Goal: Task Accomplishment & Management: Complete application form

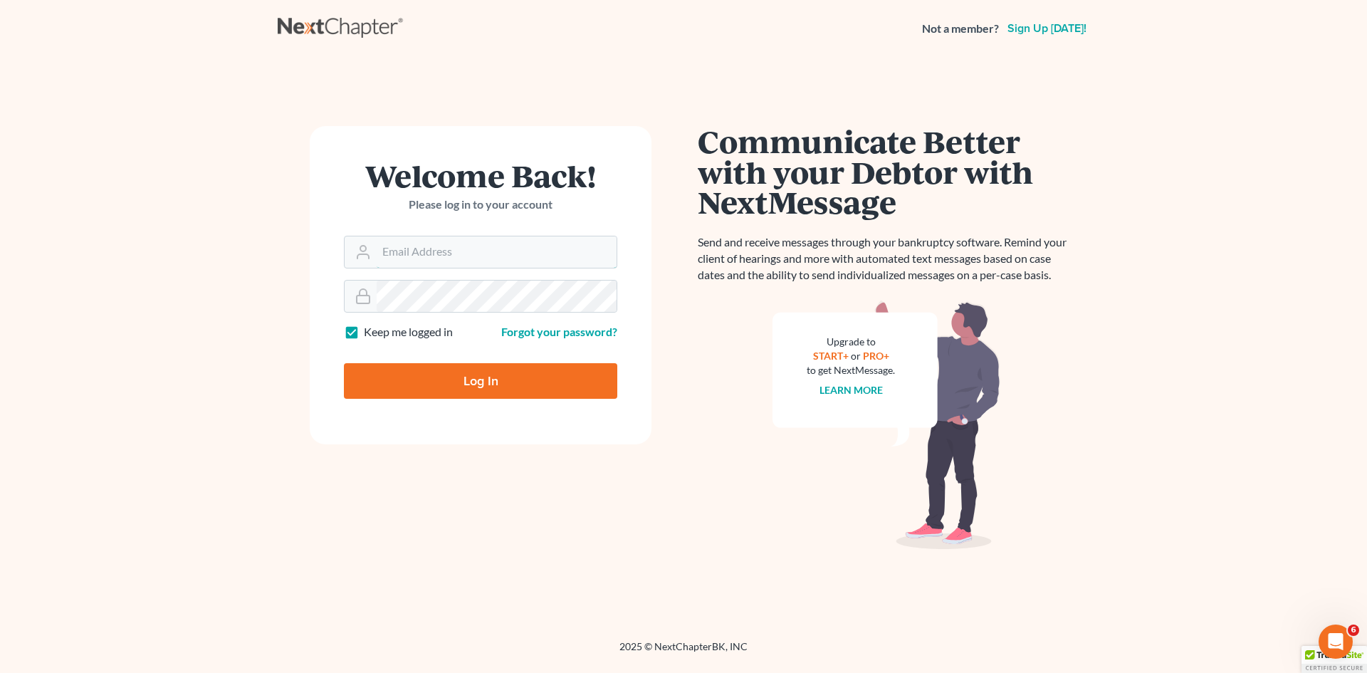
type input "[EMAIL_ADDRESS][DOMAIN_NAME]"
click at [462, 382] on input "Log In" at bounding box center [480, 381] width 273 height 36
type input "Thinking..."
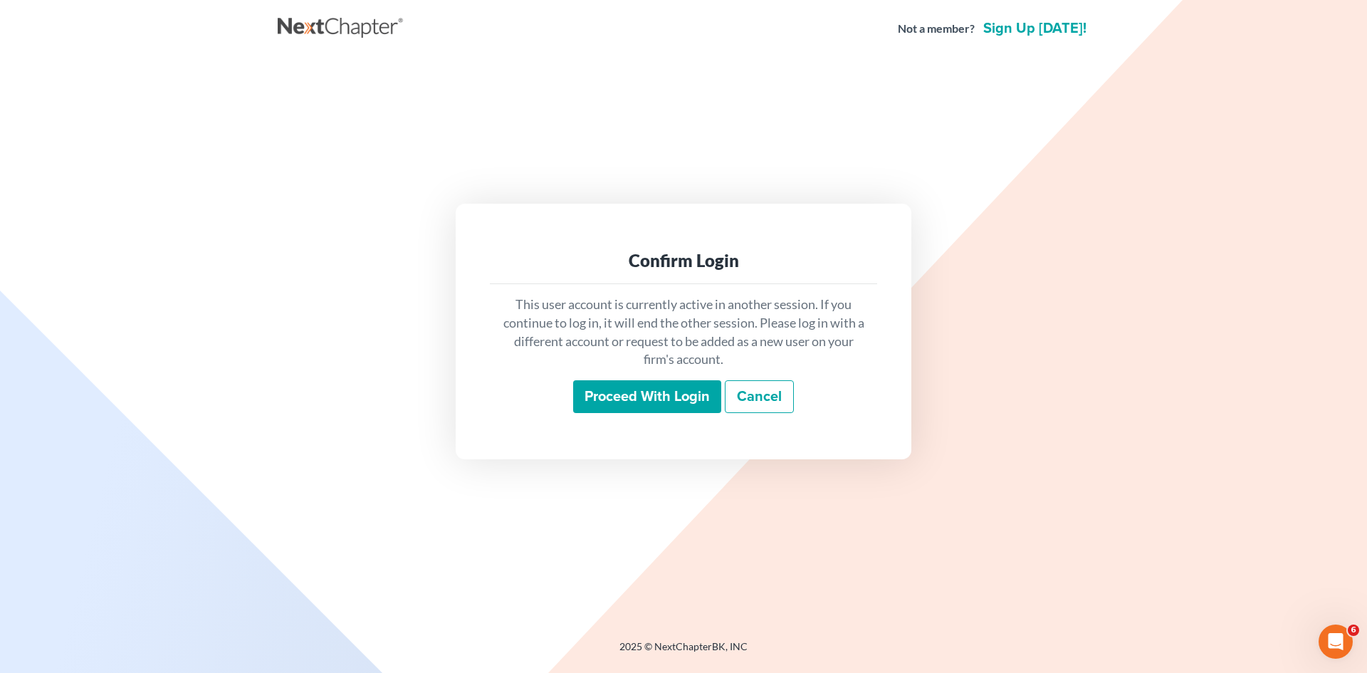
click at [623, 418] on div "This user account is currently active in another session. If you continue to lo…" at bounding box center [683, 354] width 387 height 140
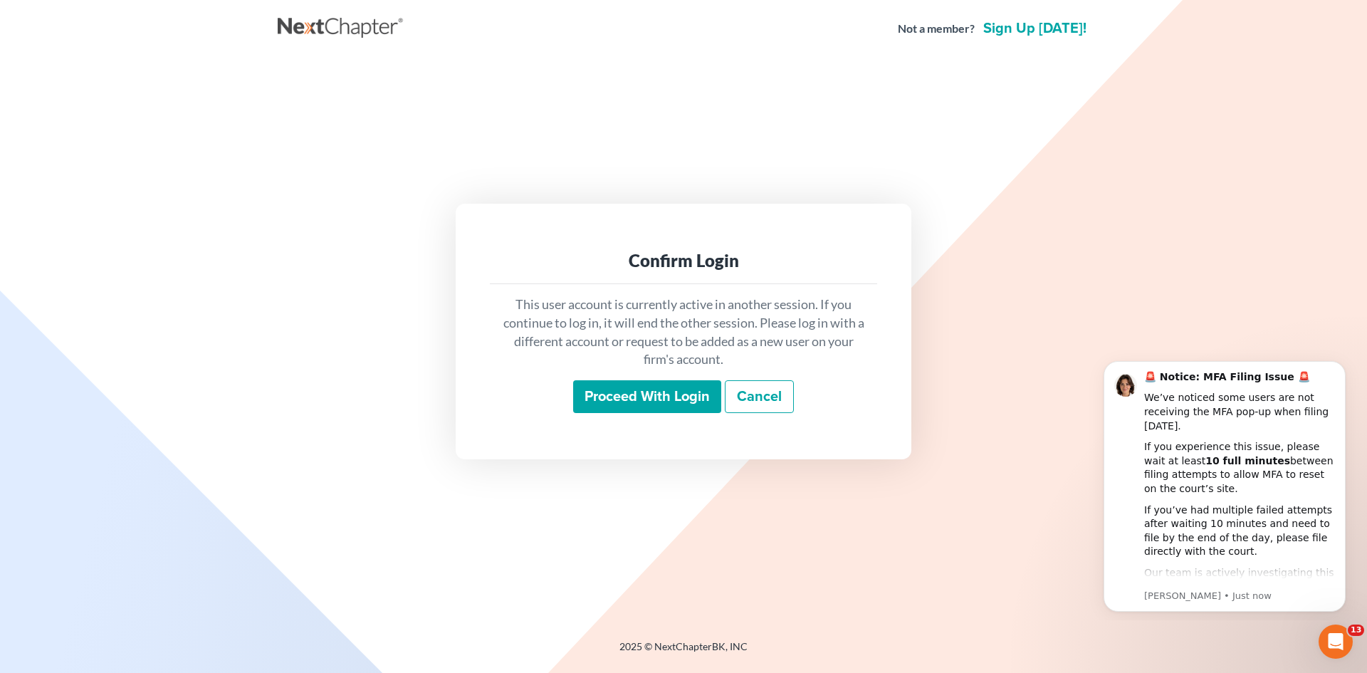
click at [636, 402] on input "Proceed with login" at bounding box center [647, 396] width 148 height 33
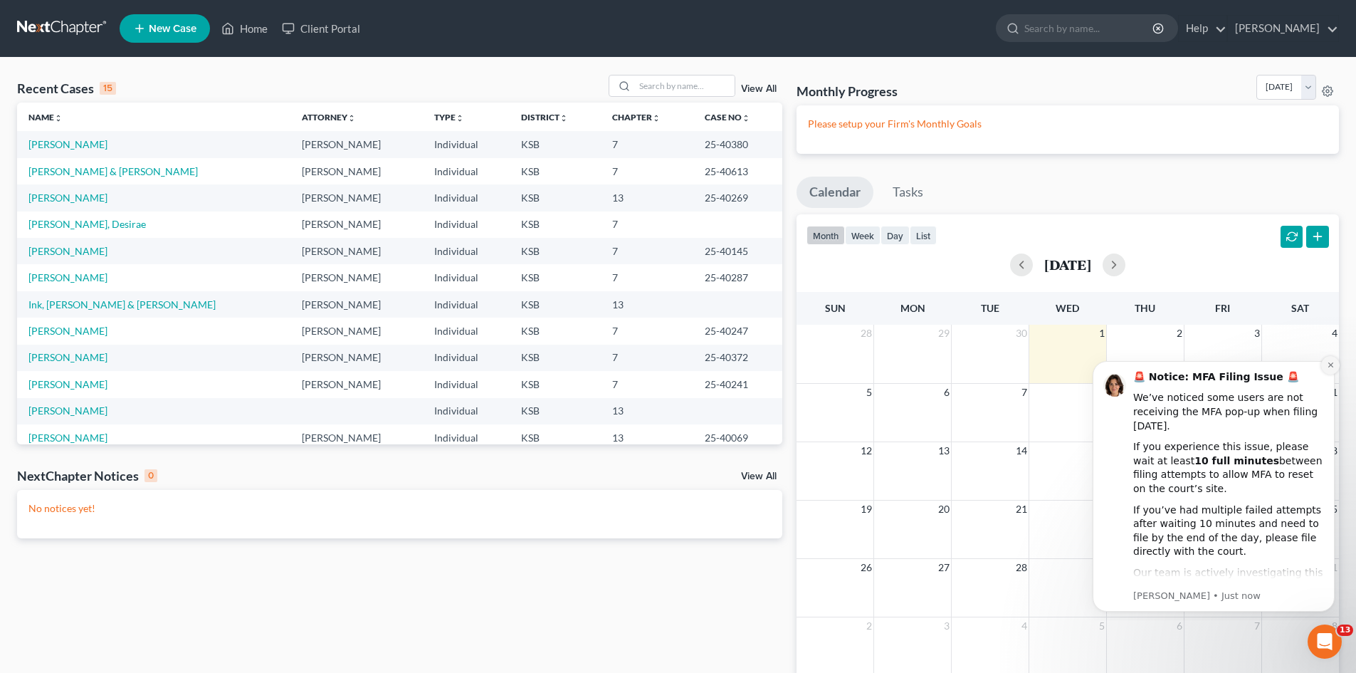
click at [1332, 370] on button "Dismiss notification" at bounding box center [1330, 365] width 19 height 19
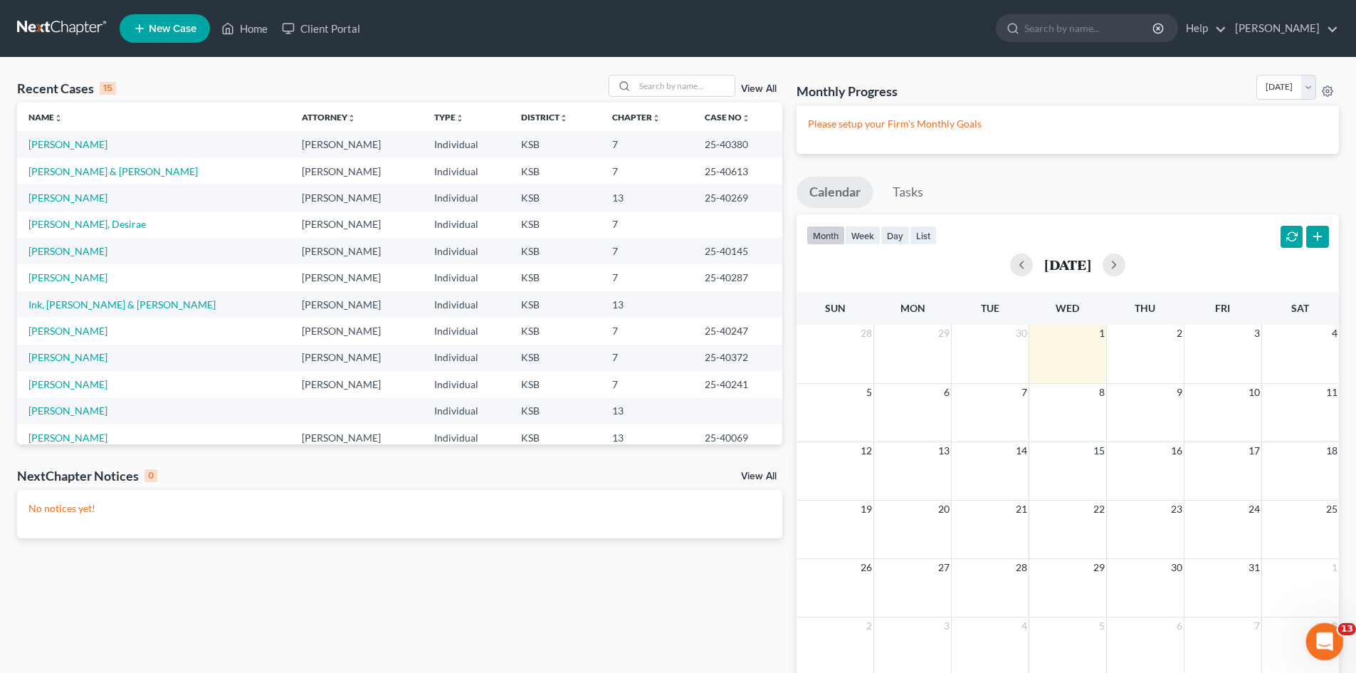
click at [1331, 624] on div "Open Intercom Messenger" at bounding box center [1322, 639] width 47 height 47
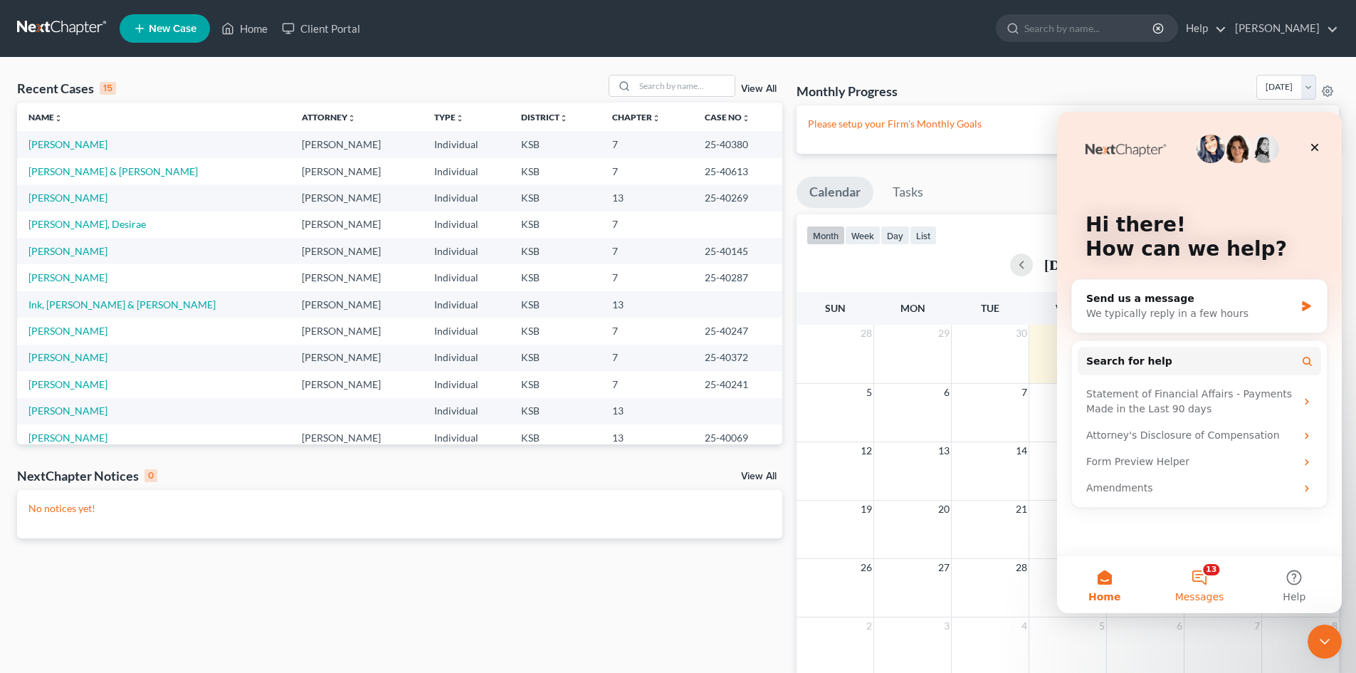
click at [1202, 582] on button "13 Messages" at bounding box center [1199, 584] width 95 height 57
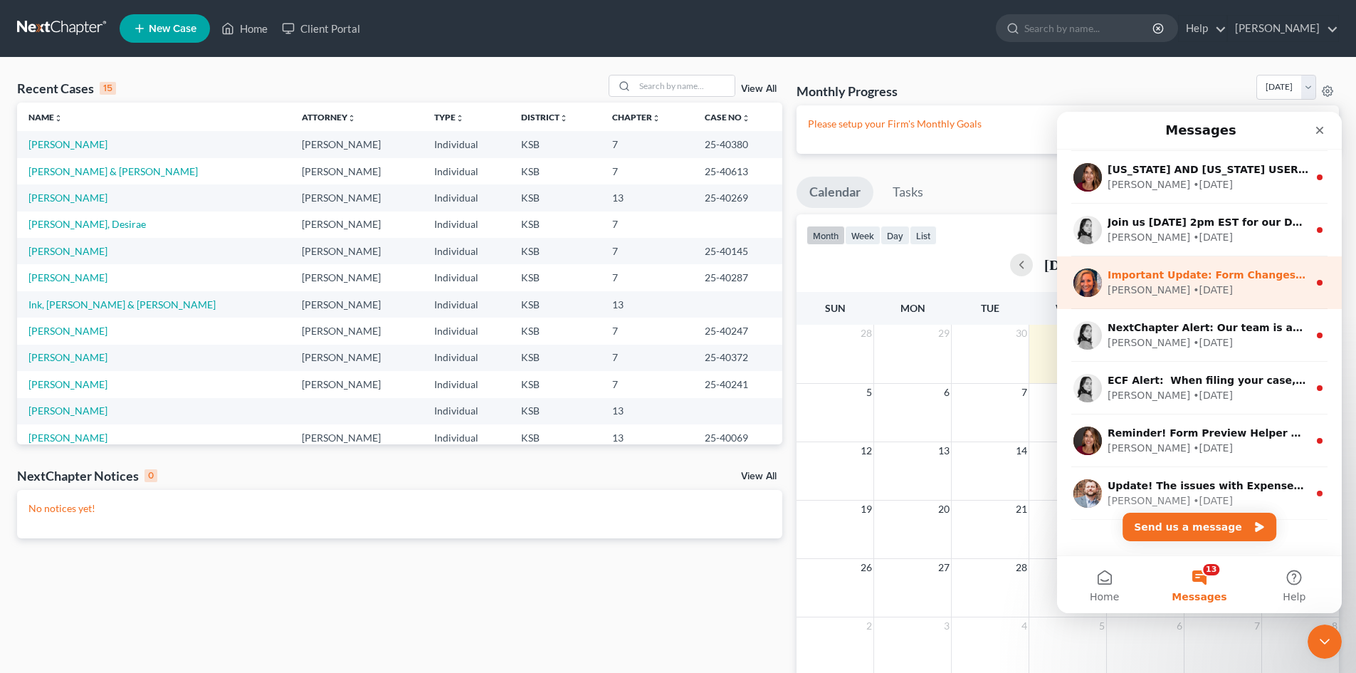
scroll to position [178, 0]
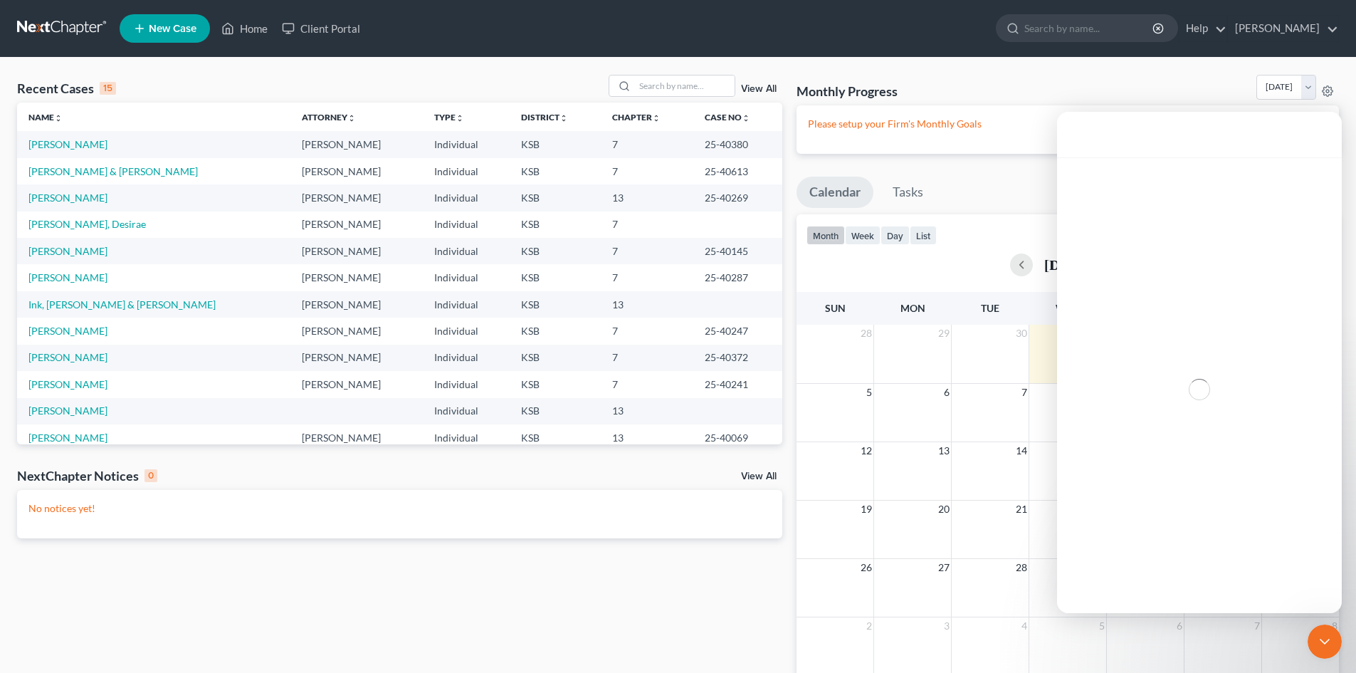
scroll to position [120, 0]
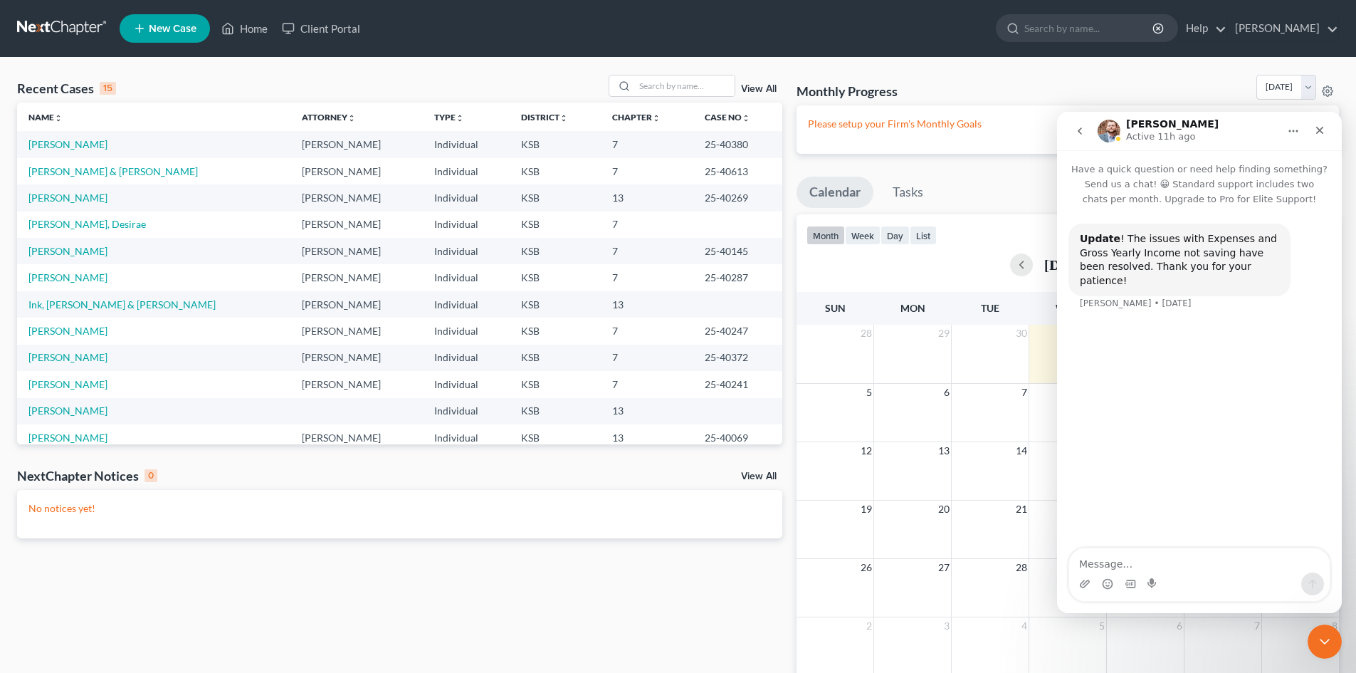
click at [1078, 129] on icon "go back" at bounding box center [1079, 130] width 11 height 11
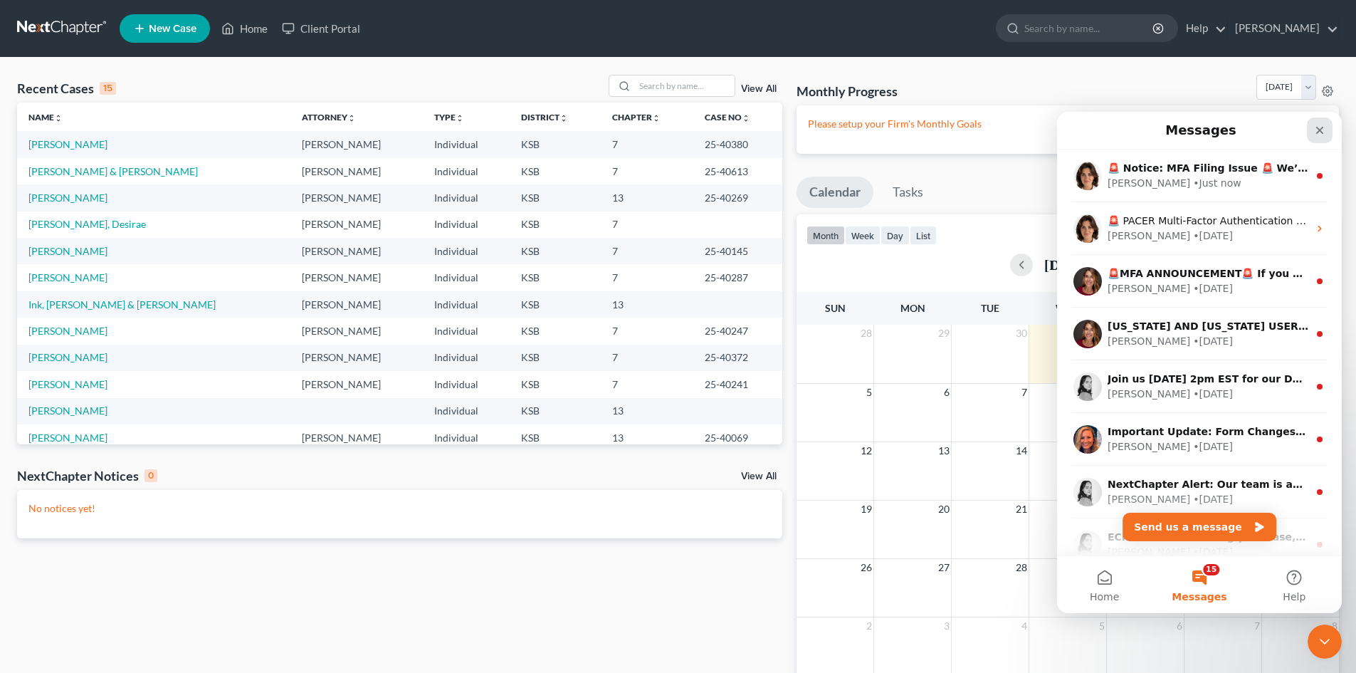
click at [1310, 128] on div "Close" at bounding box center [1320, 130] width 26 height 26
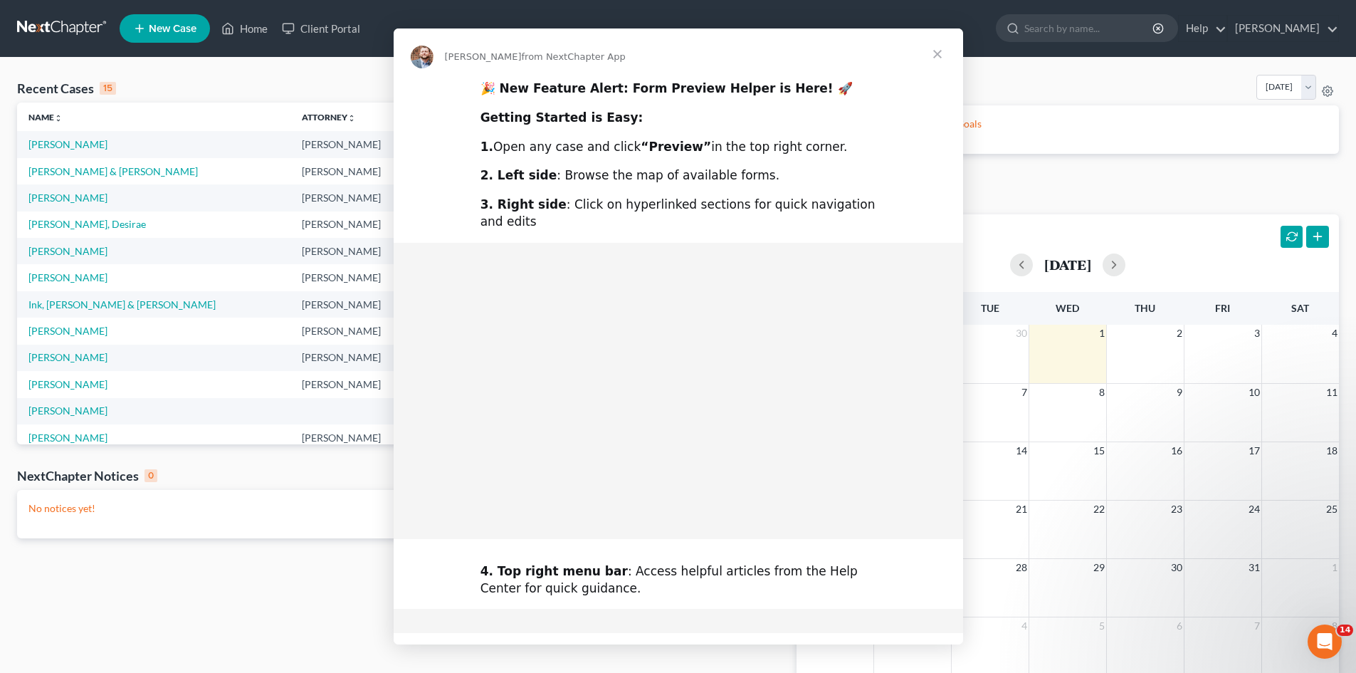
scroll to position [0, 0]
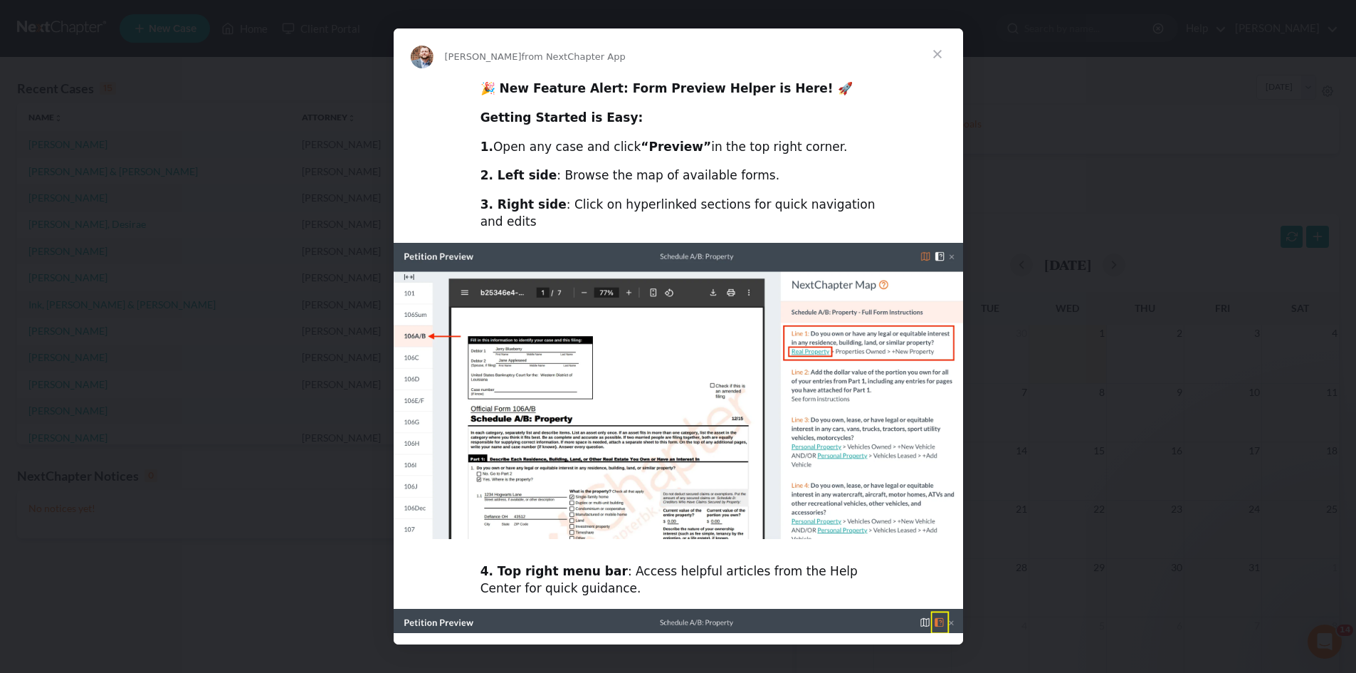
click at [935, 56] on span "Close" at bounding box center [937, 53] width 51 height 51
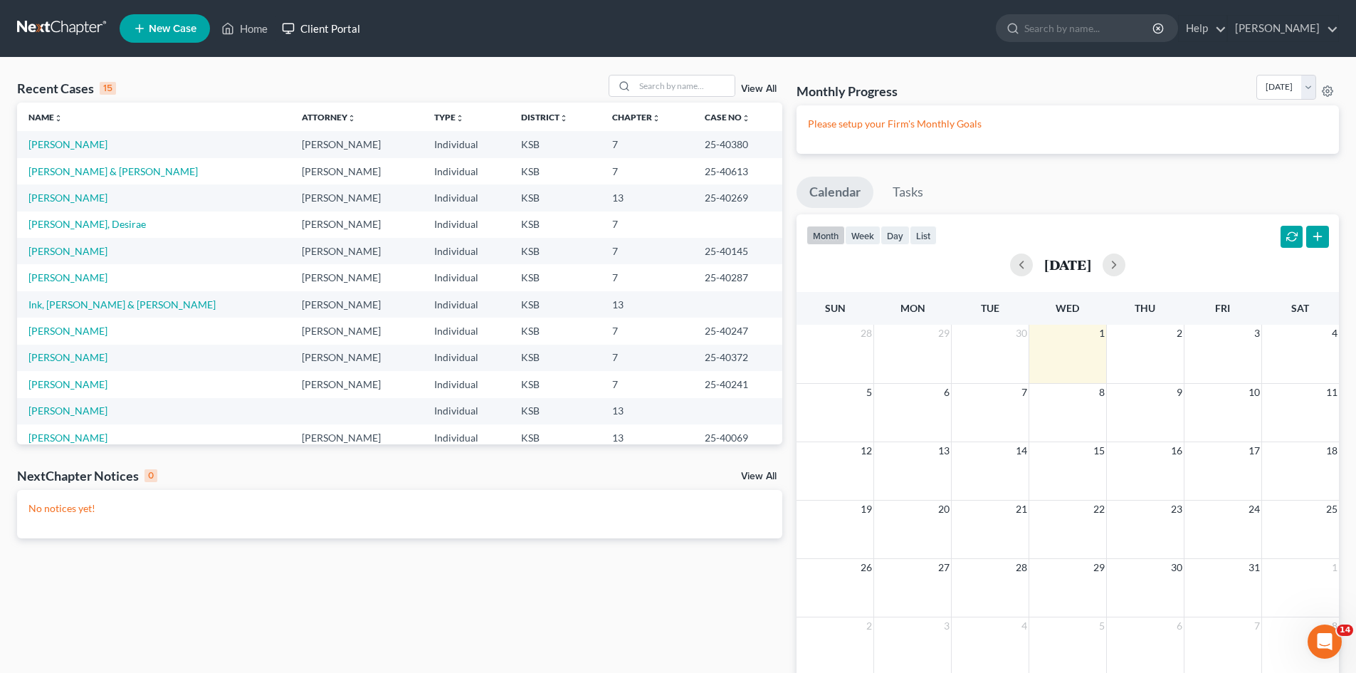
click at [299, 28] on link "Client Portal" at bounding box center [321, 29] width 93 height 26
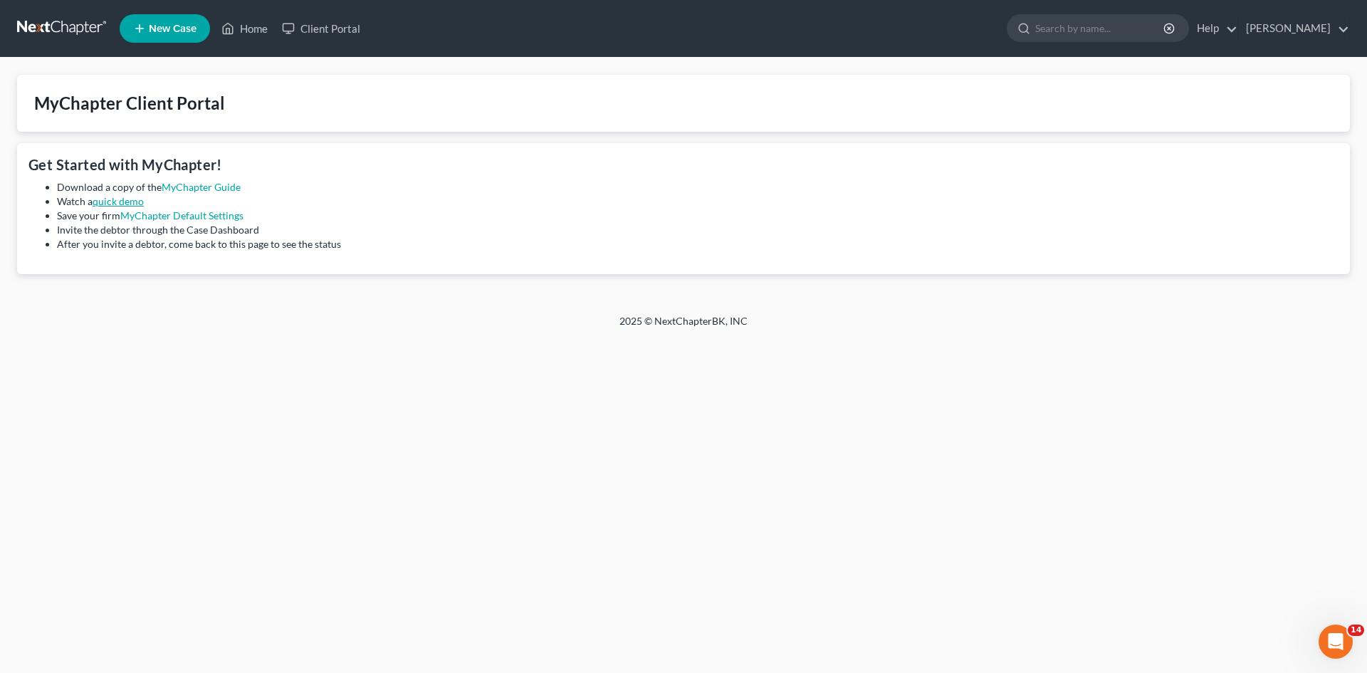
click at [115, 204] on link "quick demo" at bounding box center [118, 201] width 51 height 12
click at [251, 24] on link "Home" at bounding box center [244, 29] width 61 height 26
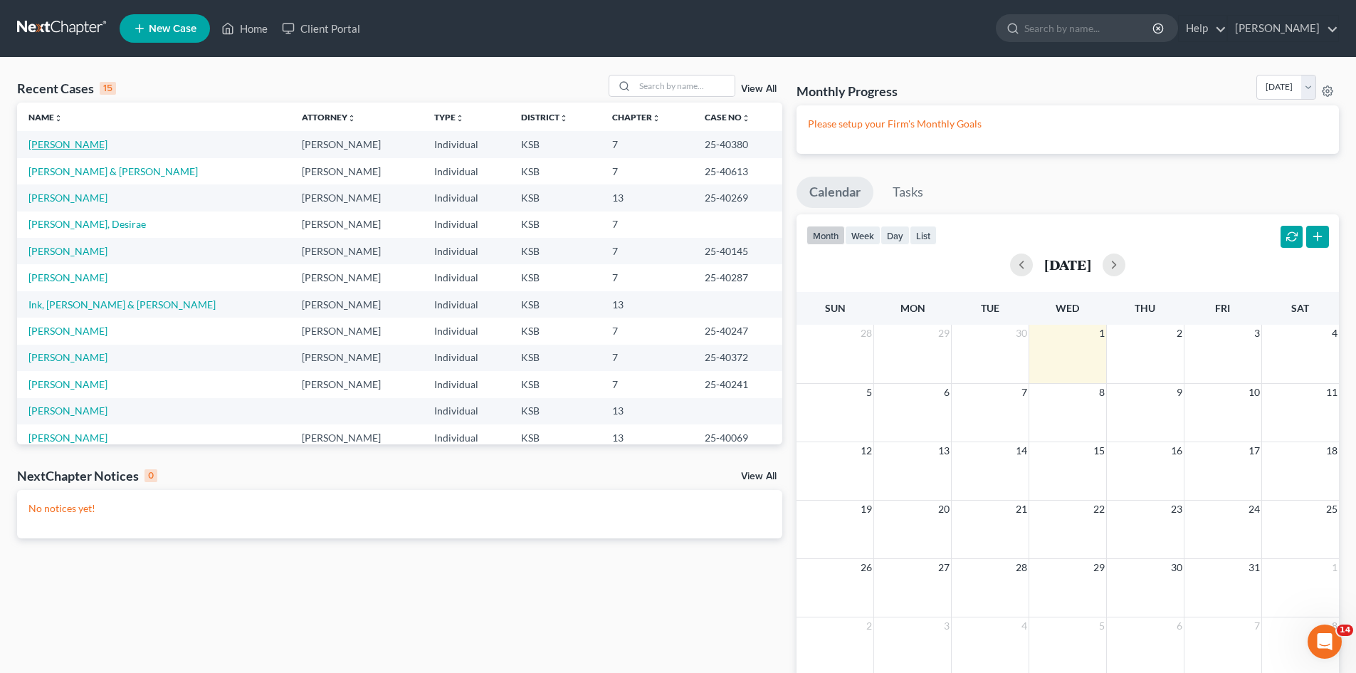
click at [46, 139] on link "Miller, Gaylerd" at bounding box center [67, 144] width 79 height 12
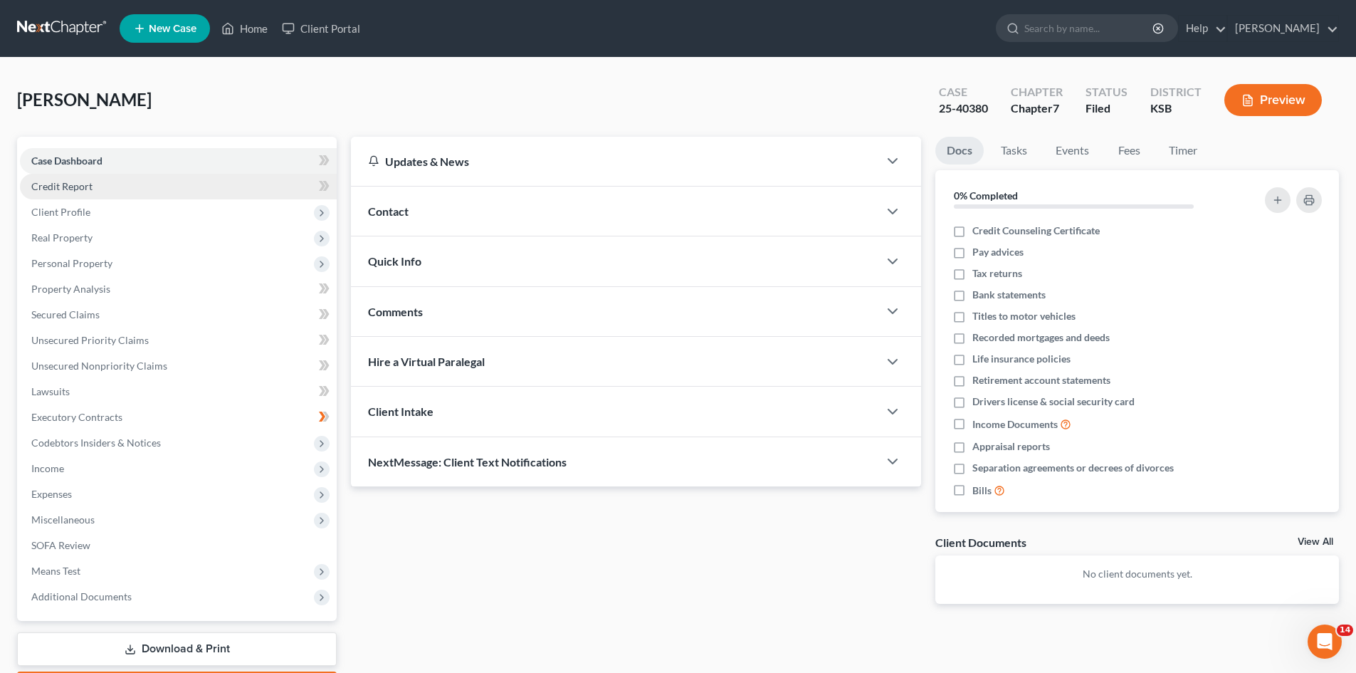
click at [112, 185] on link "Credit Report" at bounding box center [178, 187] width 317 height 26
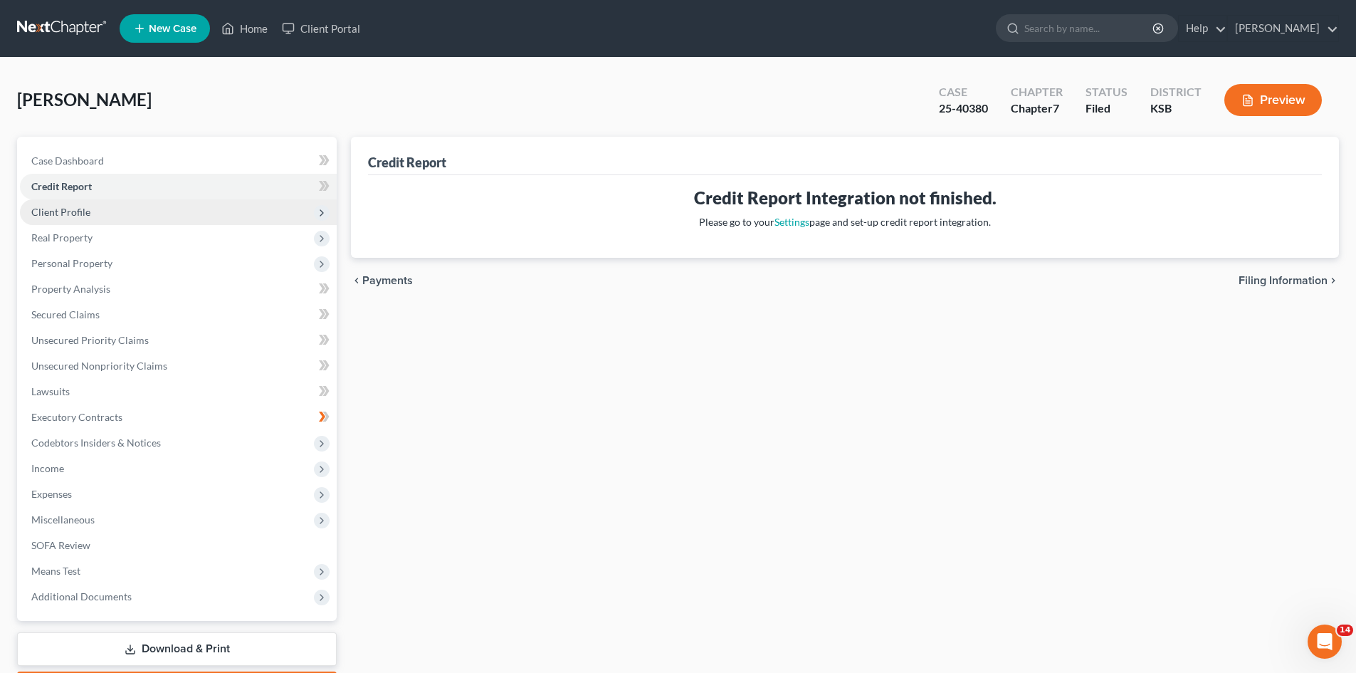
click at [110, 210] on span "Client Profile" at bounding box center [178, 212] width 317 height 26
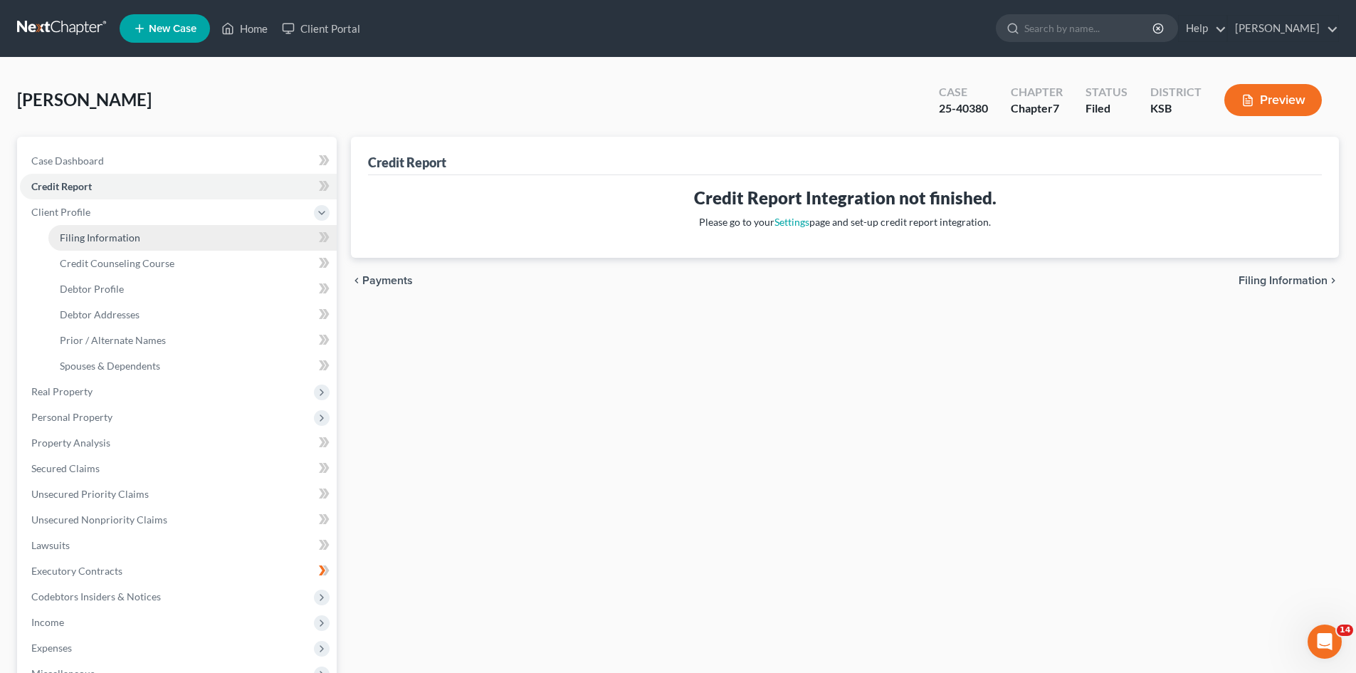
click at [117, 233] on span "Filing Information" at bounding box center [100, 237] width 80 height 12
select select "1"
select select "0"
select select "17"
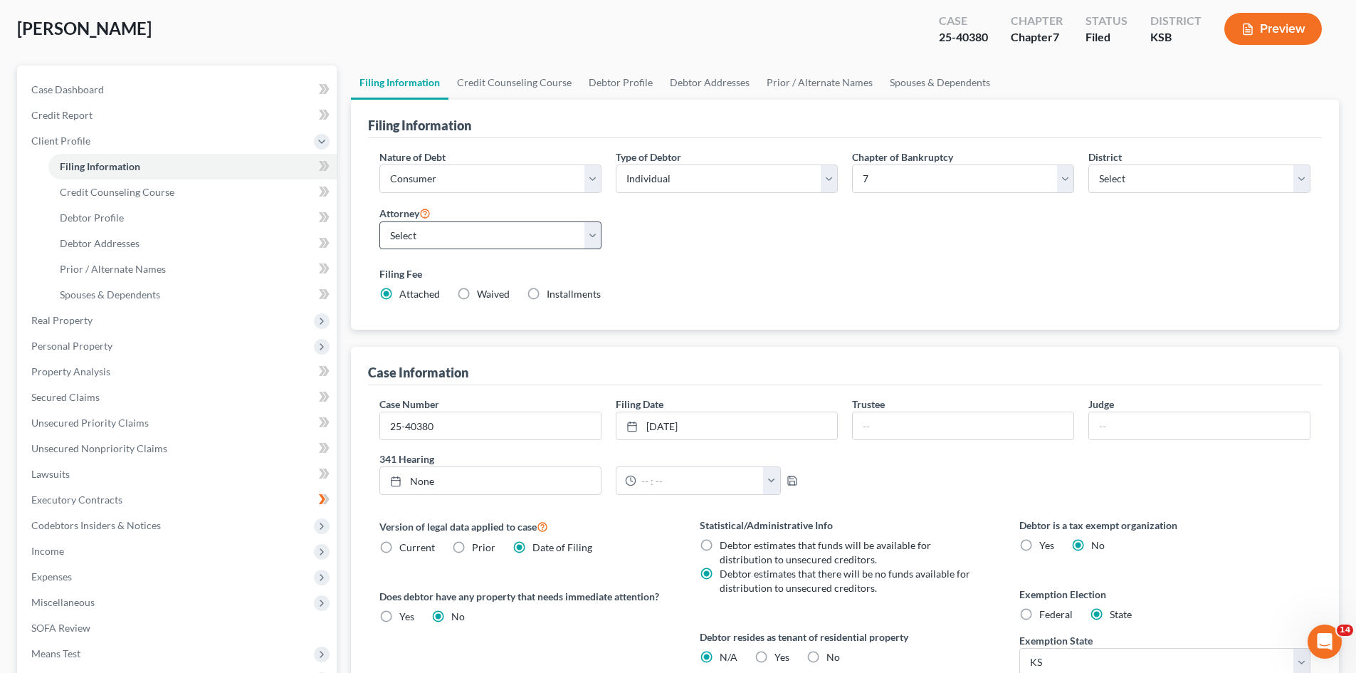
scroll to position [142, 0]
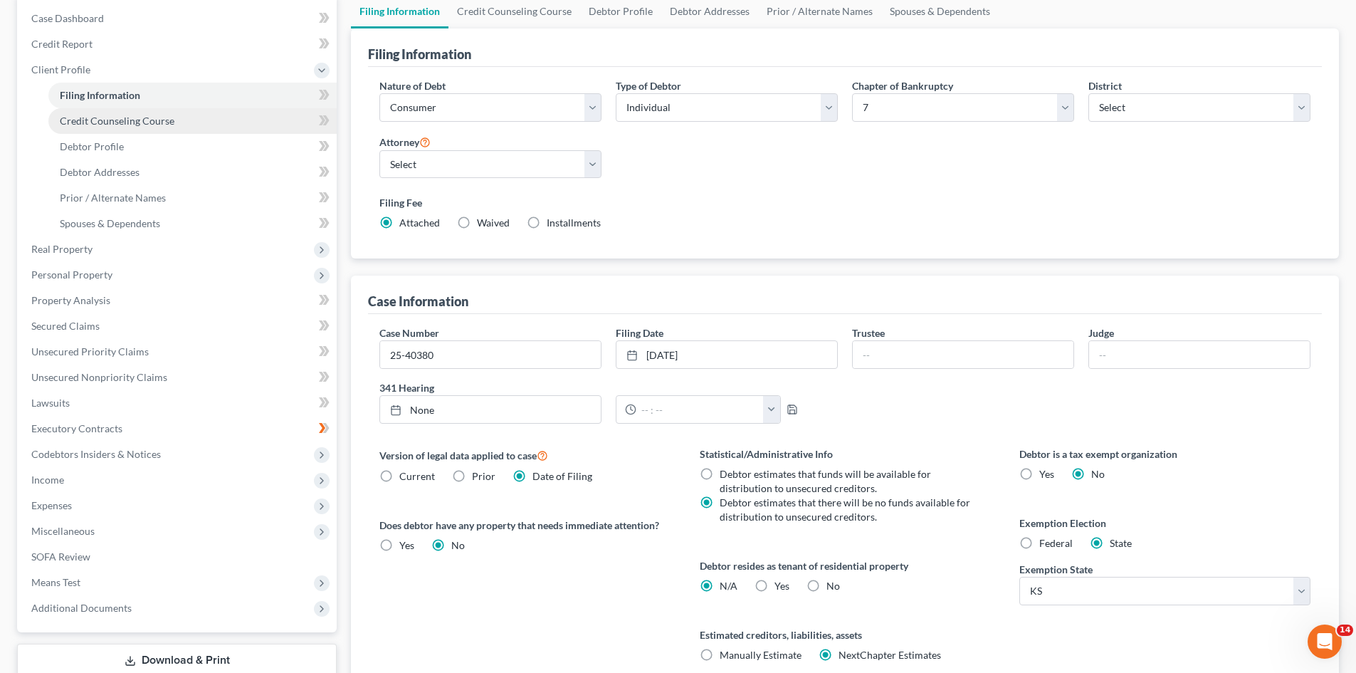
click at [104, 125] on span "Credit Counseling Course" at bounding box center [117, 121] width 115 height 12
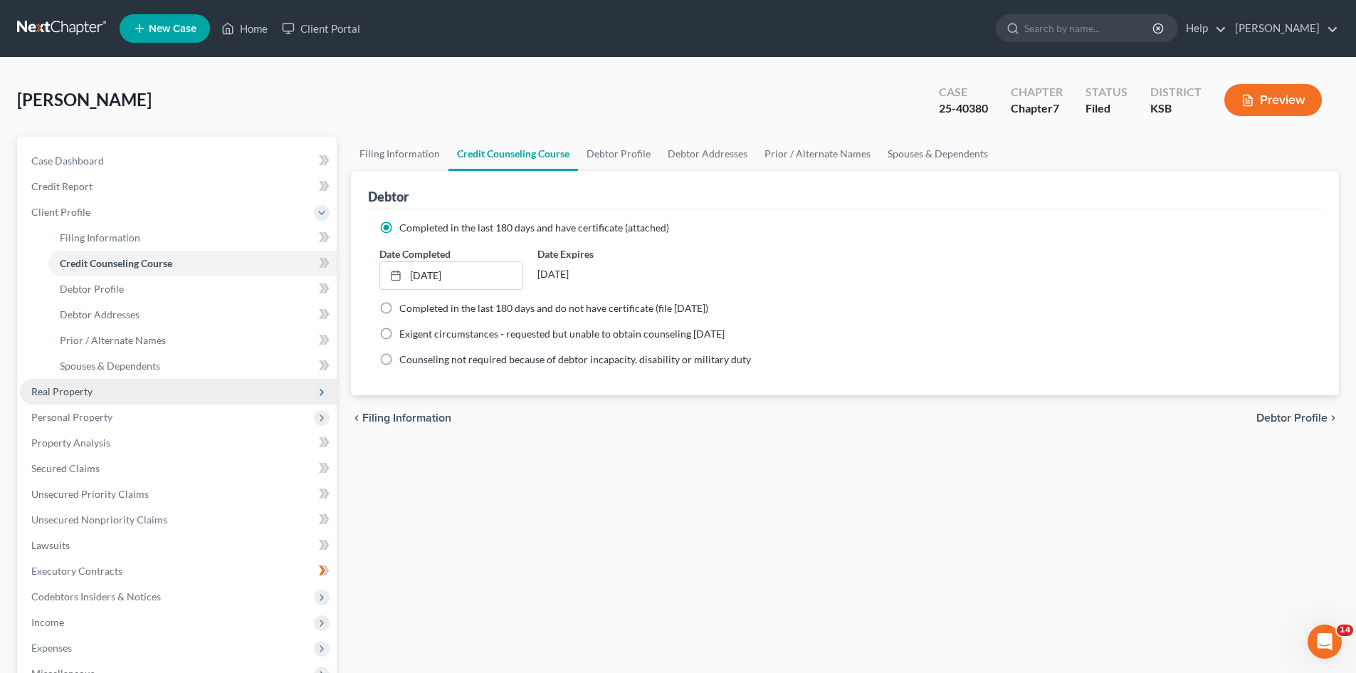
click at [104, 397] on span "Real Property" at bounding box center [178, 392] width 317 height 26
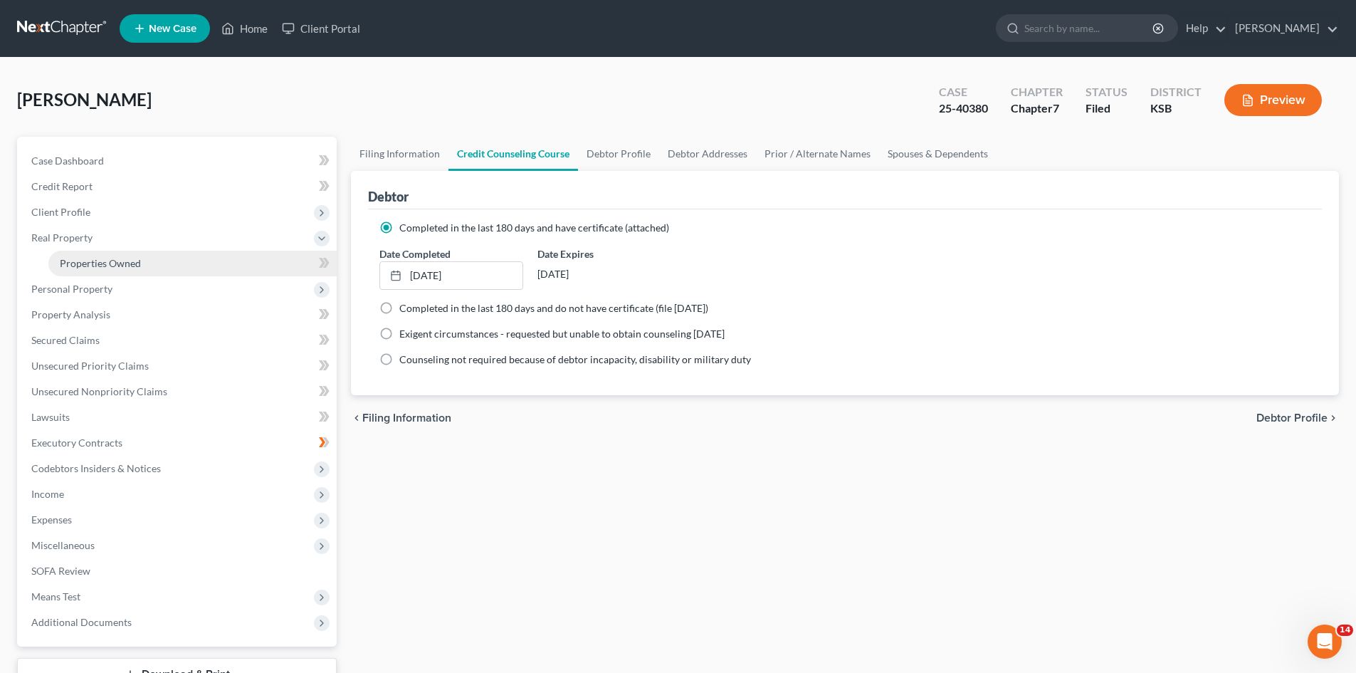
click at [70, 268] on span "Properties Owned" at bounding box center [100, 263] width 81 height 12
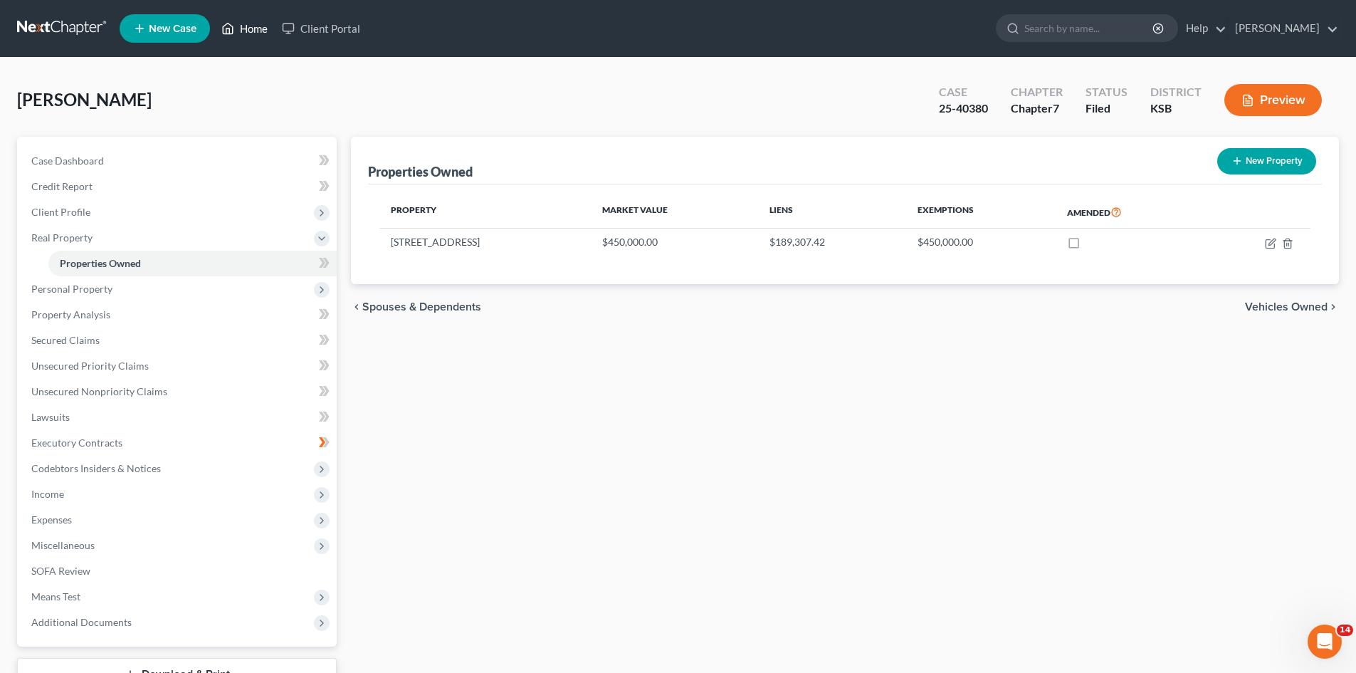
click at [251, 37] on link "Home" at bounding box center [244, 29] width 61 height 26
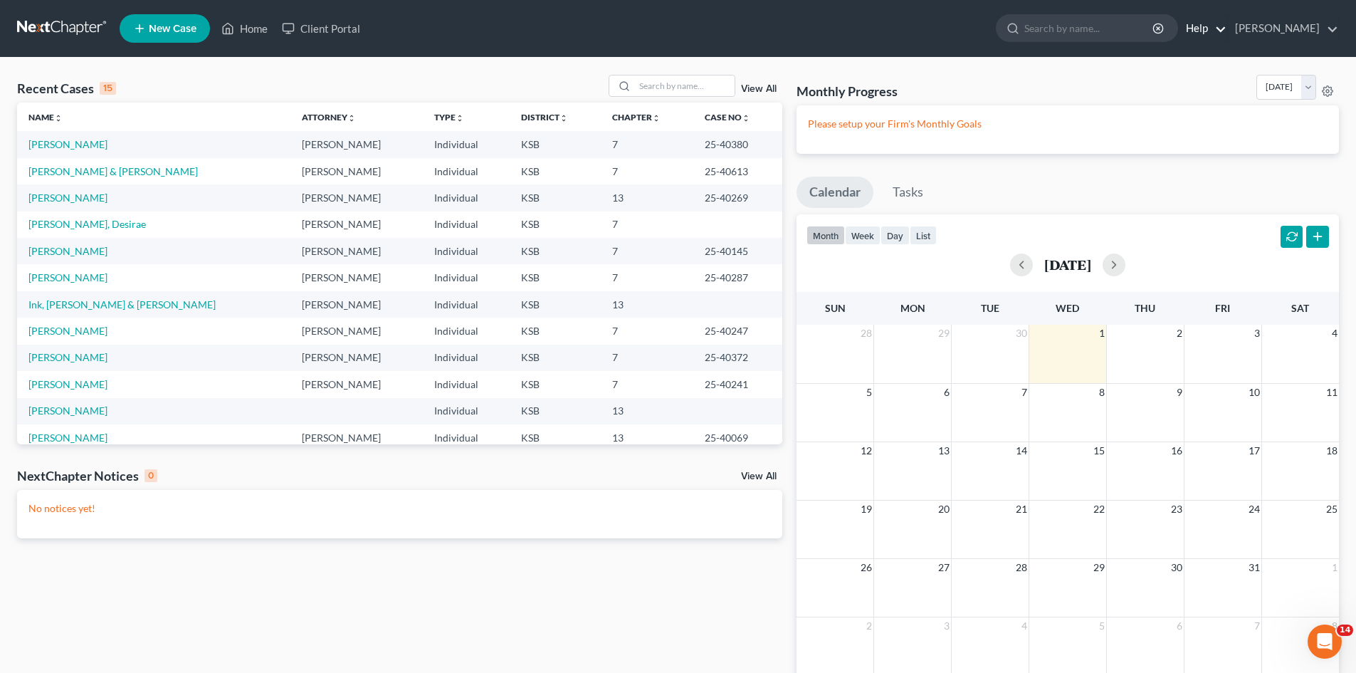
click at [1227, 28] on link "Help" at bounding box center [1203, 29] width 48 height 26
click at [1182, 98] on link "Training Videos" at bounding box center [1169, 107] width 113 height 24
